Goal: Information Seeking & Learning: Understand process/instructions

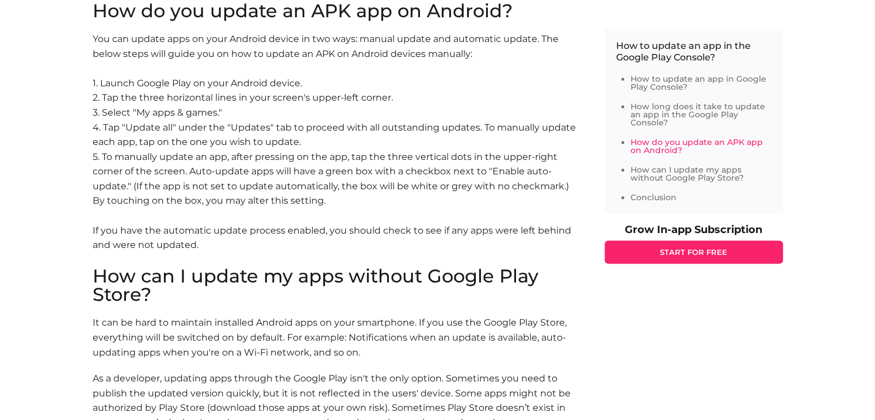
scroll to position [1323, 0]
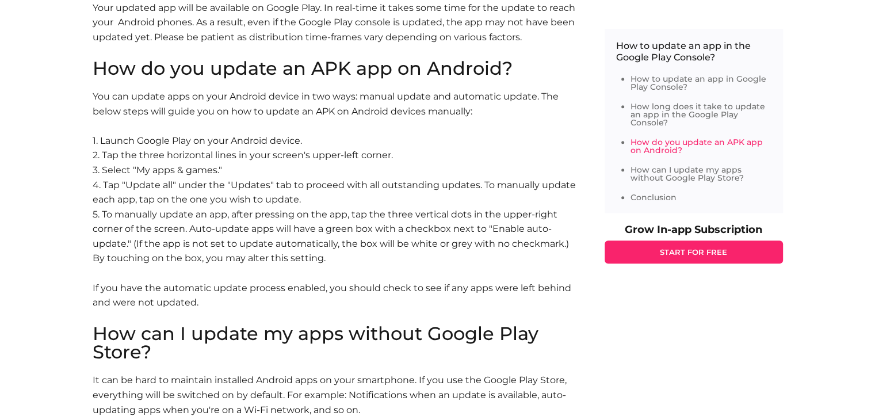
click at [196, 95] on p "You can update apps on your Android device in two ways: manual update and autom…" at bounding box center [337, 207] width 489 height 236
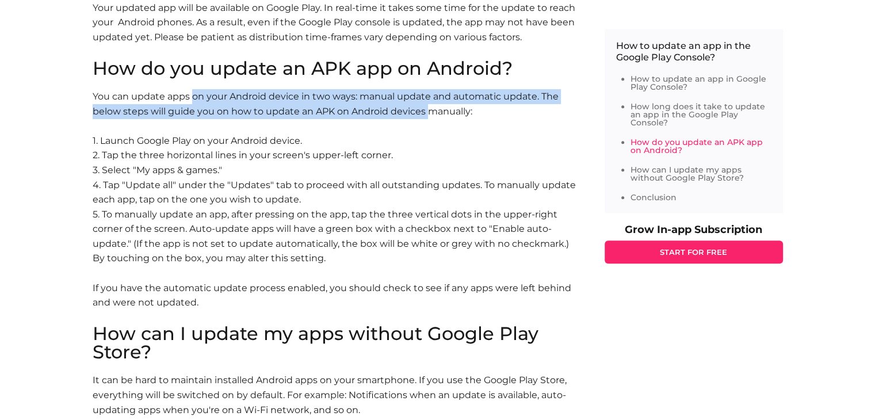
drag, startPoint x: 190, startPoint y: 95, endPoint x: 426, endPoint y: 117, distance: 236.2
click at [426, 117] on p "You can update apps on your Android device in two ways: manual update and autom…" at bounding box center [337, 207] width 489 height 236
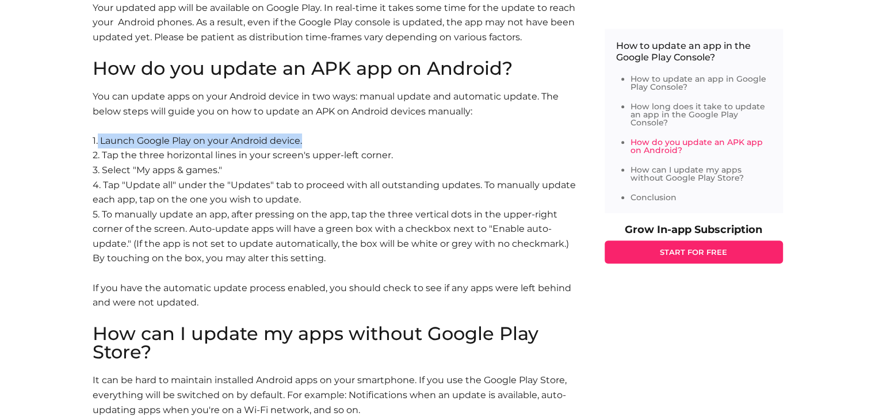
drag, startPoint x: 98, startPoint y: 141, endPoint x: 305, endPoint y: 137, distance: 207.1
click at [305, 137] on p "You can update apps on your Android device in two ways: manual update and autom…" at bounding box center [337, 207] width 489 height 236
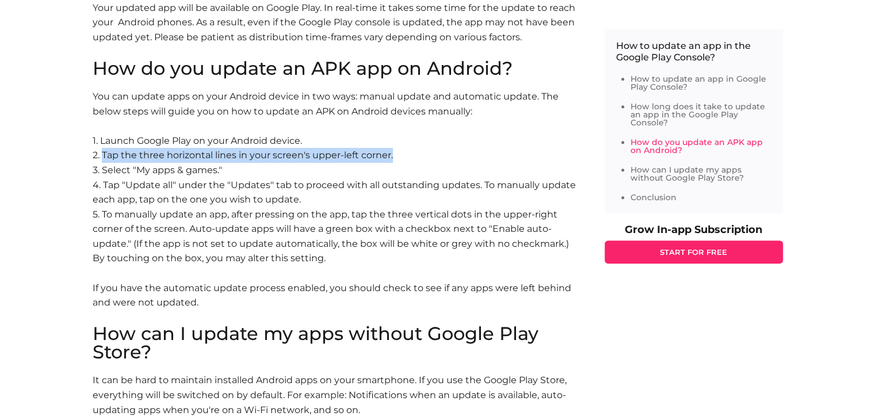
drag, startPoint x: 101, startPoint y: 156, endPoint x: 411, endPoint y: 160, distance: 310.6
click at [411, 160] on p "You can update apps on your Android device in two ways: manual update and autom…" at bounding box center [337, 207] width 489 height 236
click at [409, 159] on p "You can update apps on your Android device in two ways: manual update and autom…" at bounding box center [337, 207] width 489 height 236
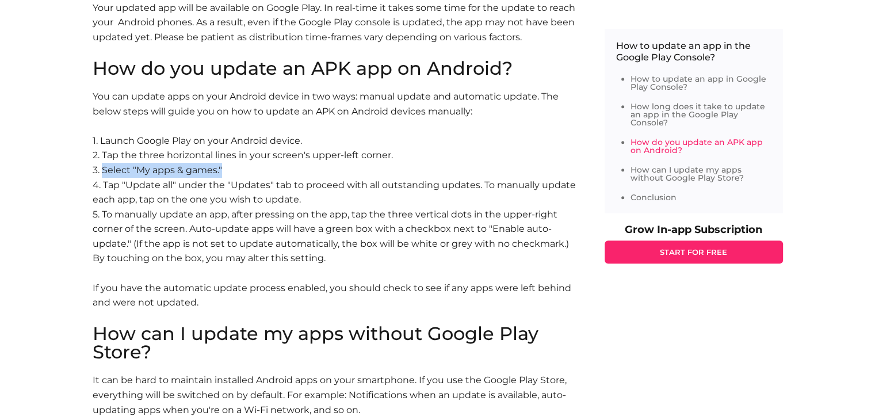
drag, startPoint x: 102, startPoint y: 170, endPoint x: 257, endPoint y: 171, distance: 155.3
click at [257, 171] on p "You can update apps on your Android device in two ways: manual update and autom…" at bounding box center [337, 207] width 489 height 236
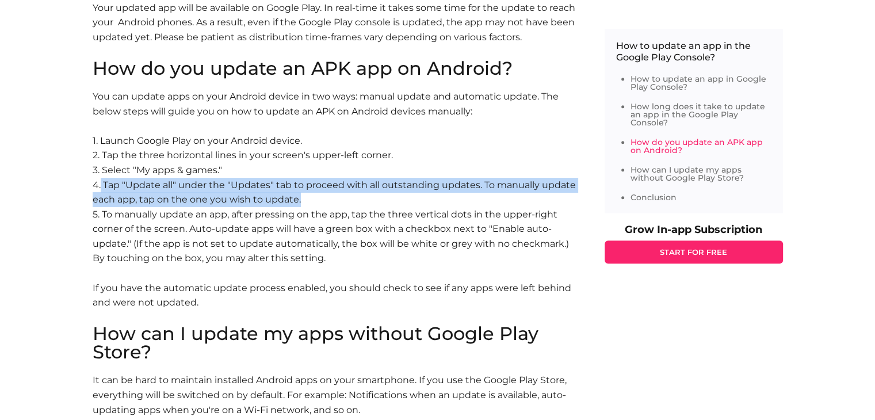
drag, startPoint x: 100, startPoint y: 183, endPoint x: 448, endPoint y: 193, distance: 348.7
click at [448, 193] on p "You can update apps on your Android device in two ways: manual update and autom…" at bounding box center [337, 207] width 489 height 236
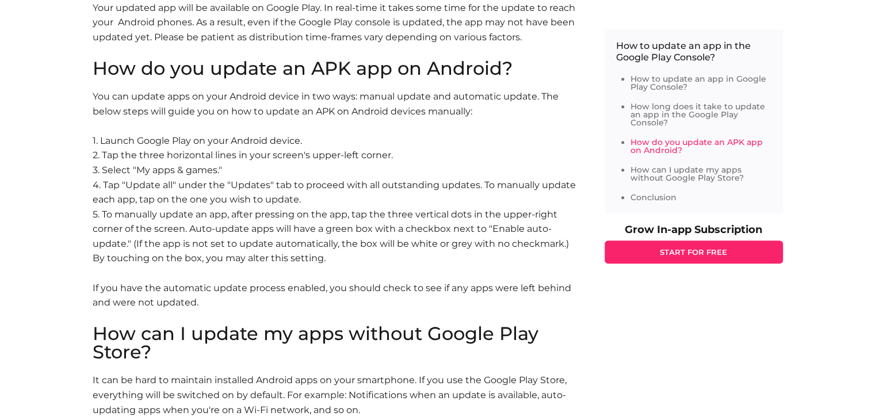
click at [373, 212] on p "You can update apps on your Android device in two ways: manual update and autom…" at bounding box center [337, 207] width 489 height 236
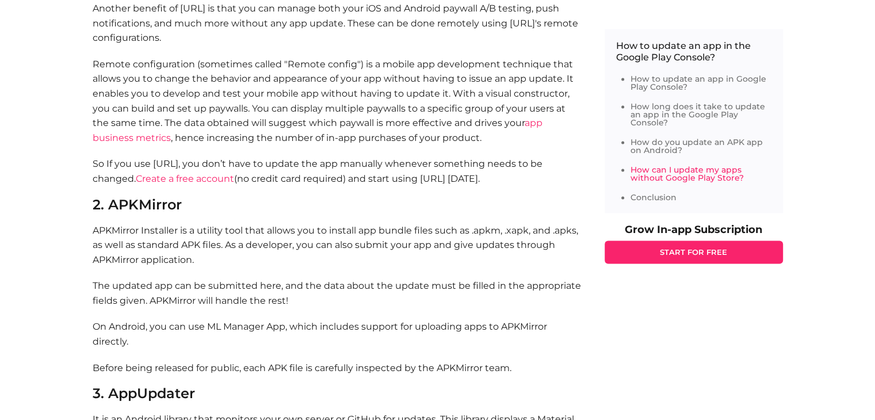
scroll to position [2013, 0]
